Goal: Find specific page/section

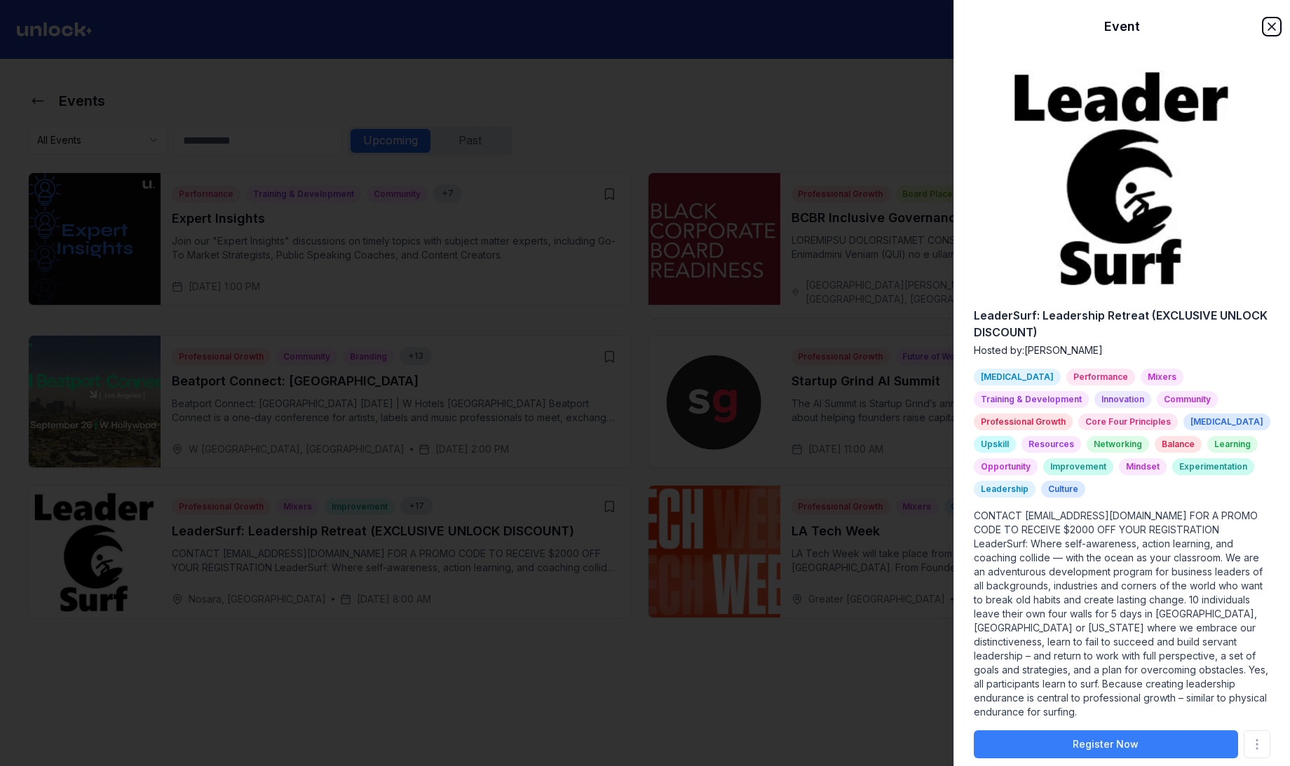
click at [1268, 23] on icon "button" at bounding box center [1271, 26] width 7 height 7
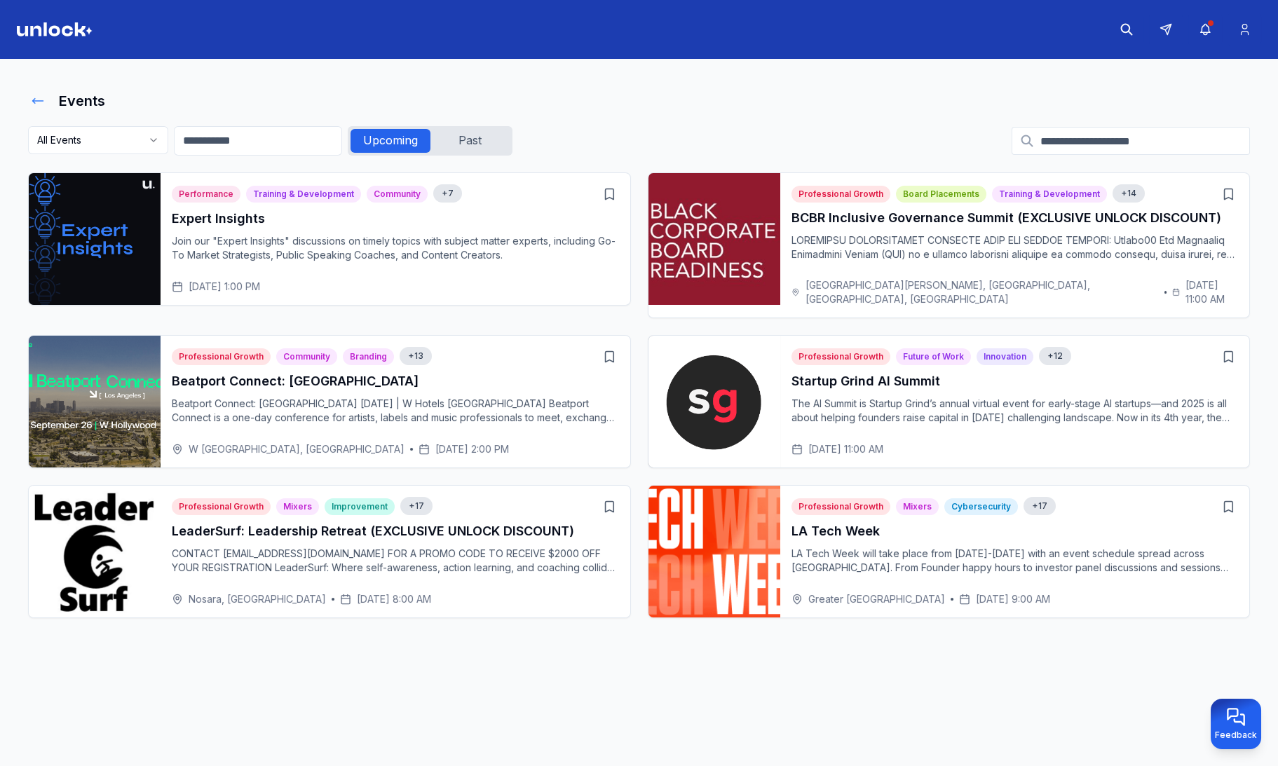
click at [34, 106] on icon at bounding box center [38, 101] width 14 height 14
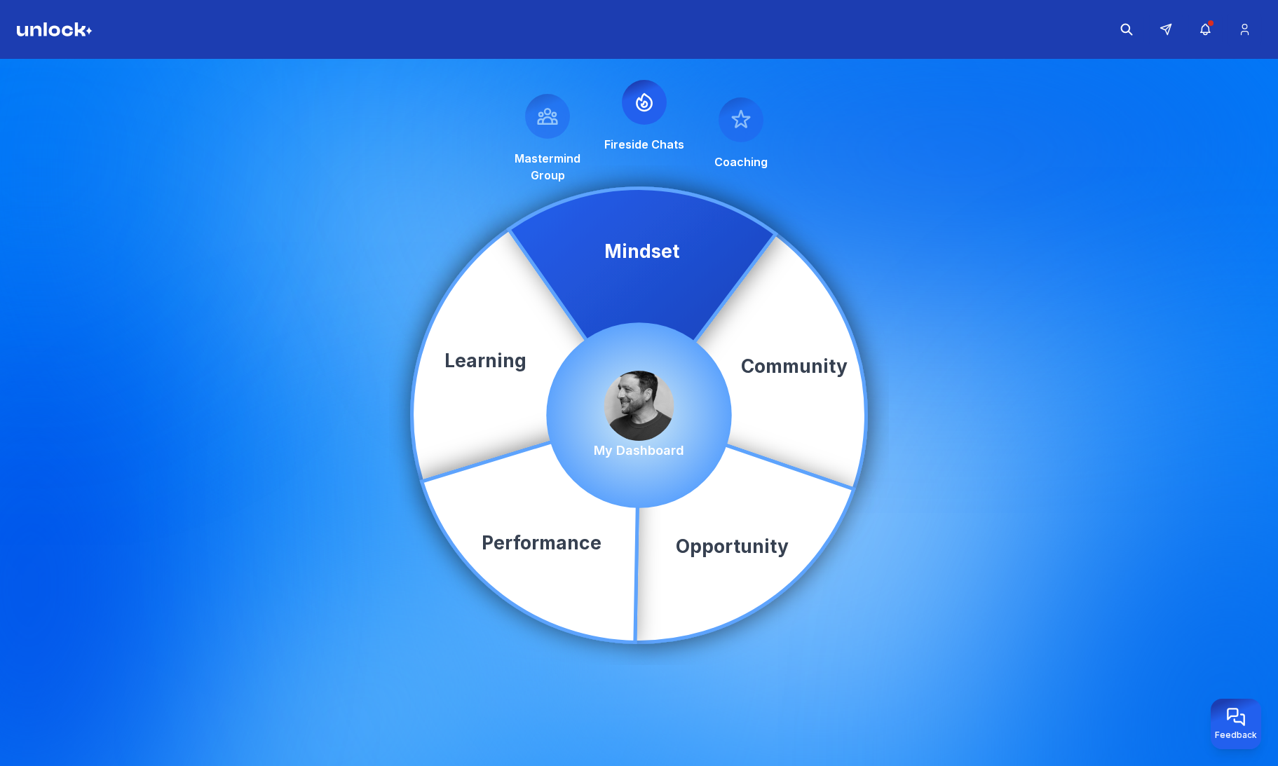
click at [638, 398] on img at bounding box center [639, 406] width 70 height 70
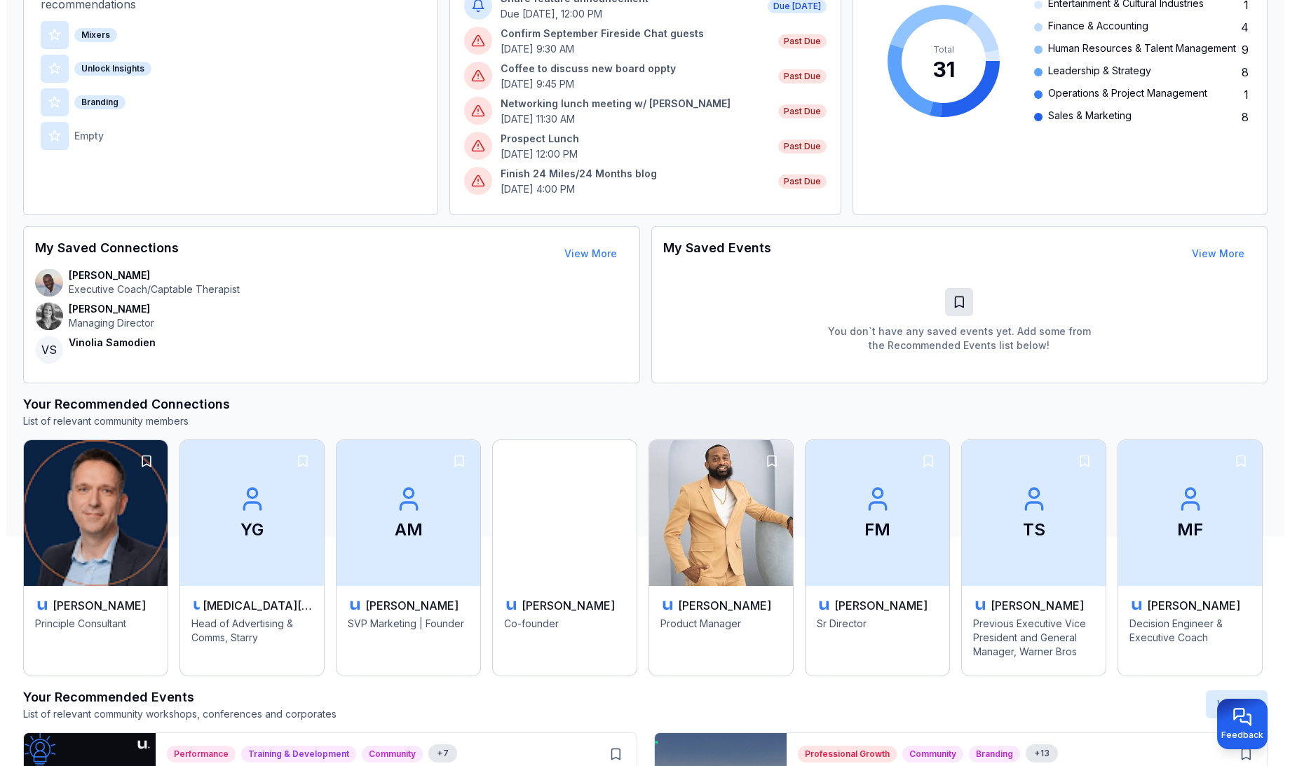
scroll to position [212, 0]
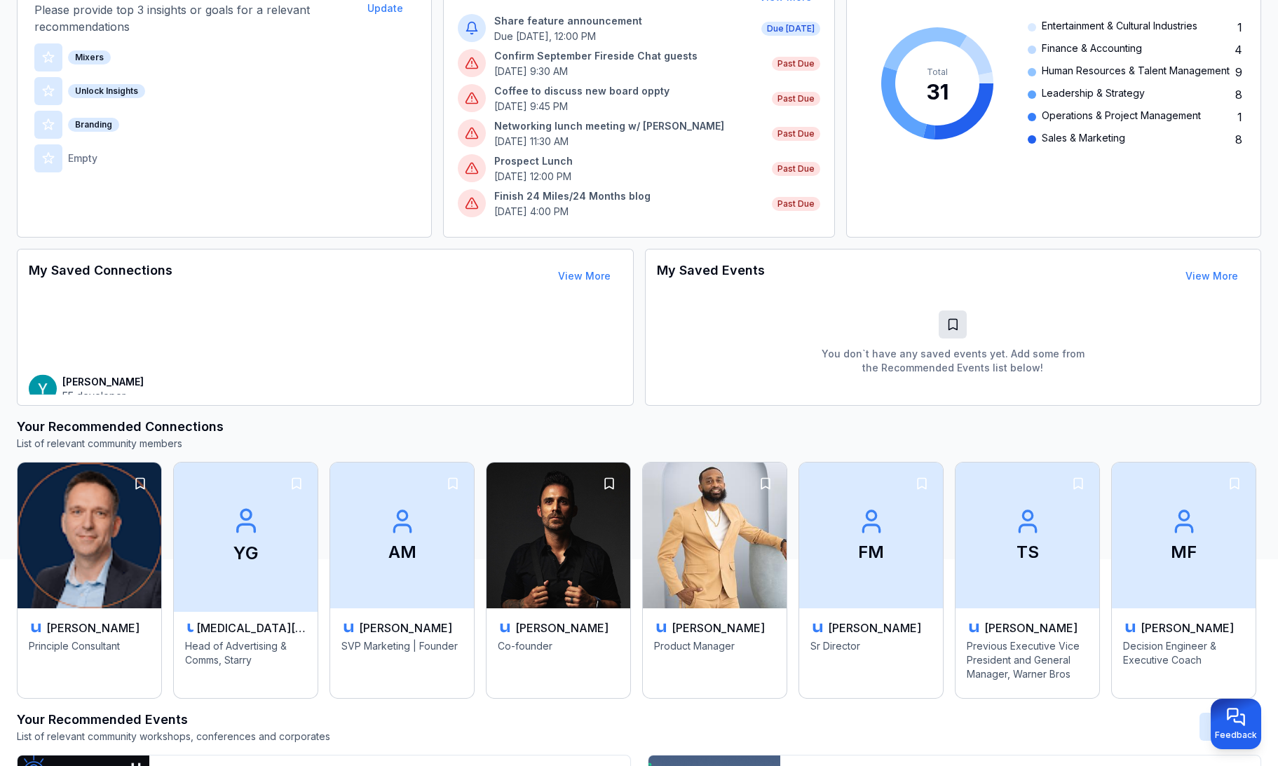
click at [223, 627] on h3 "[MEDICAL_DATA][PERSON_NAME]" at bounding box center [251, 628] width 110 height 17
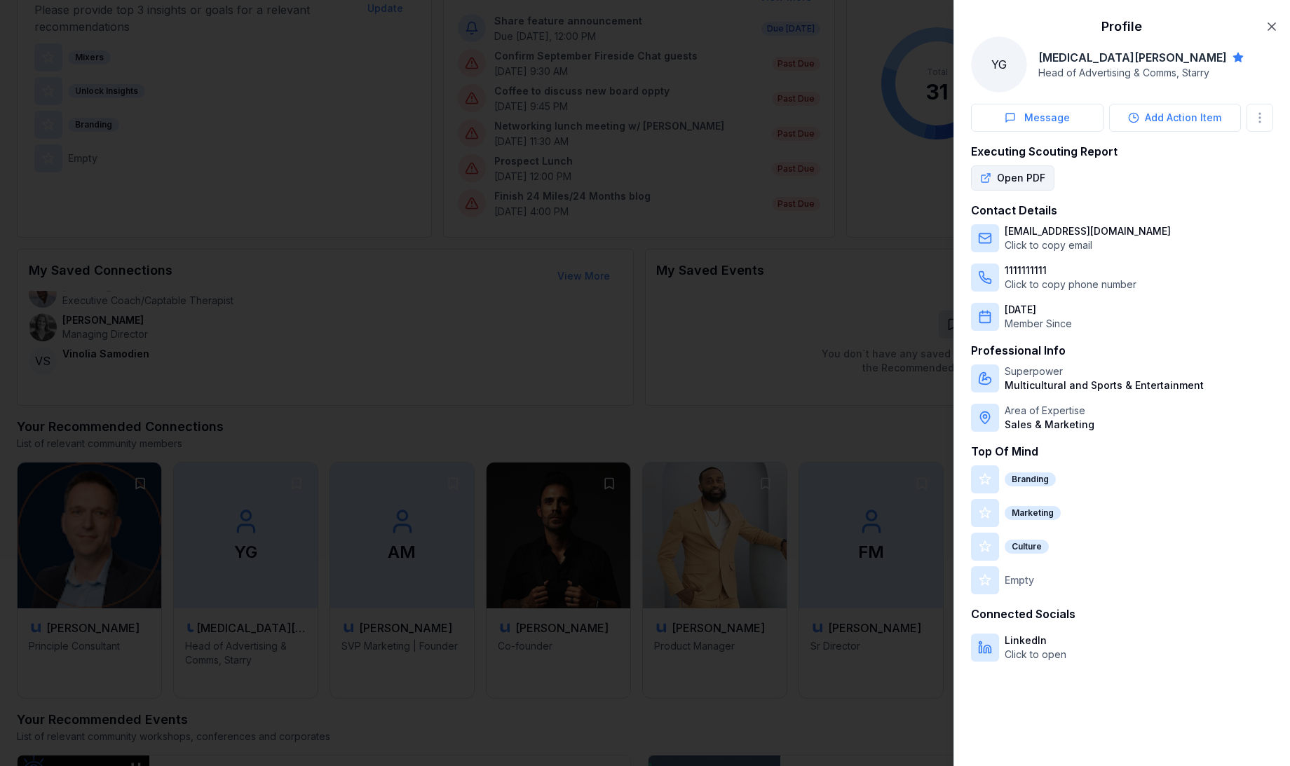
click at [1005, 177] on button "Open PDF" at bounding box center [1012, 177] width 83 height 25
